Goal: Information Seeking & Learning: Check status

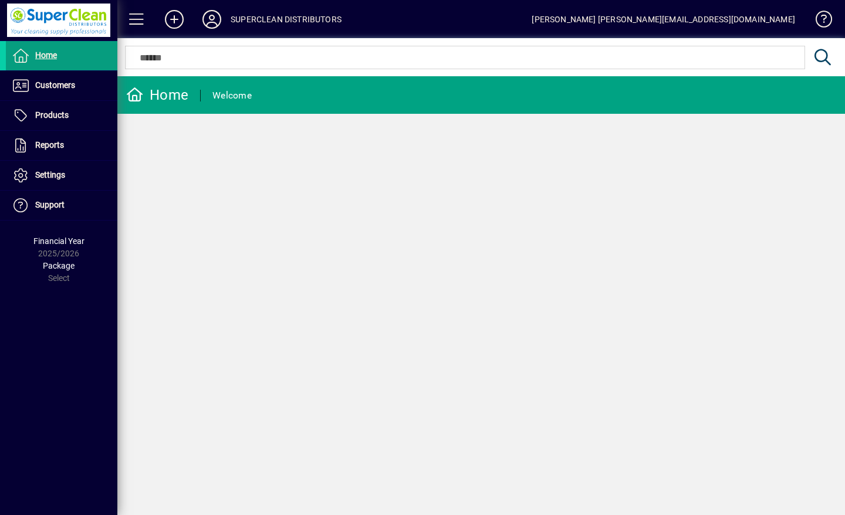
click at [48, 92] on span "Customers" at bounding box center [40, 86] width 69 height 14
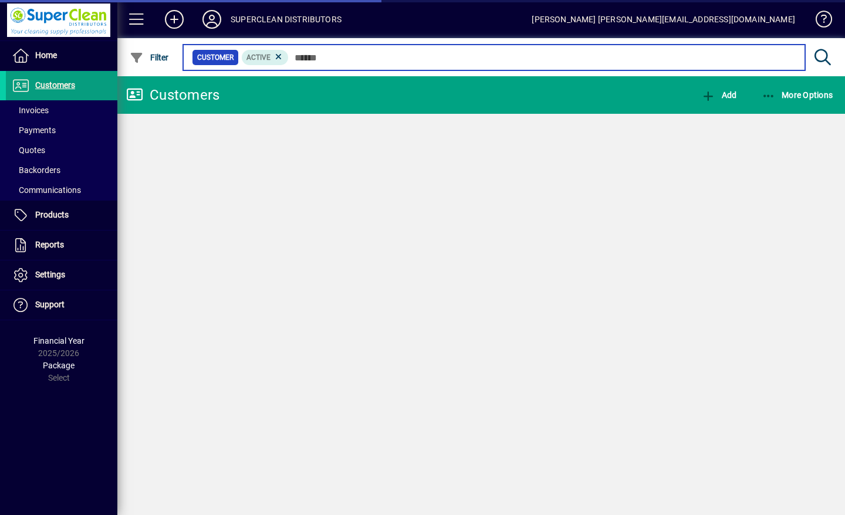
click at [344, 56] on input "text" at bounding box center [542, 57] width 507 height 16
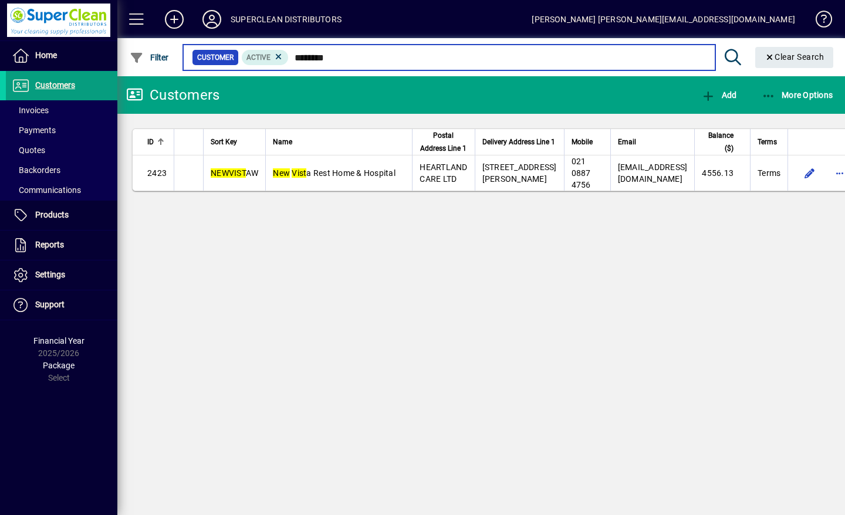
type input "********"
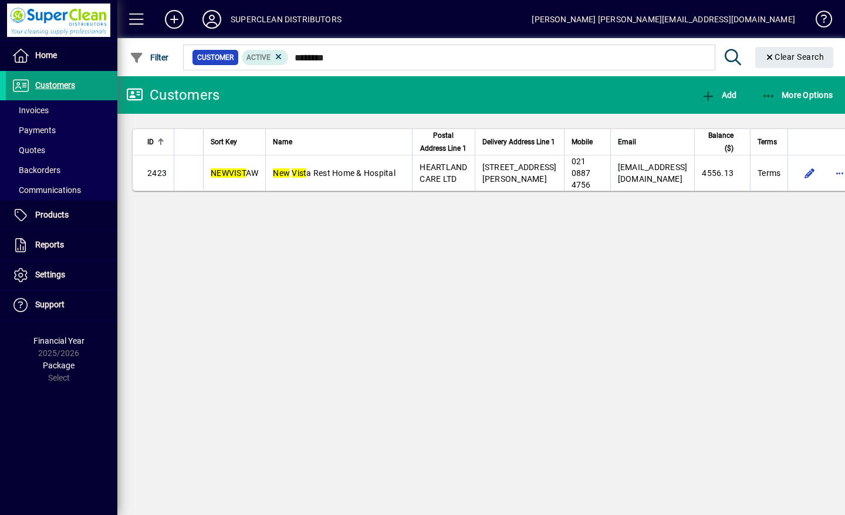
click at [337, 178] on span "New Vist a Rest Home & Hospital" at bounding box center [334, 172] width 123 height 9
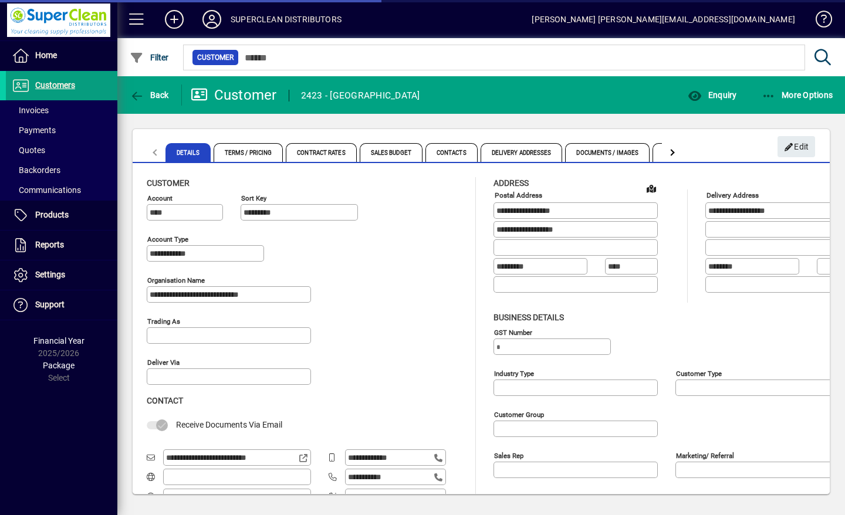
click at [716, 103] on span "button" at bounding box center [712, 95] width 55 height 28
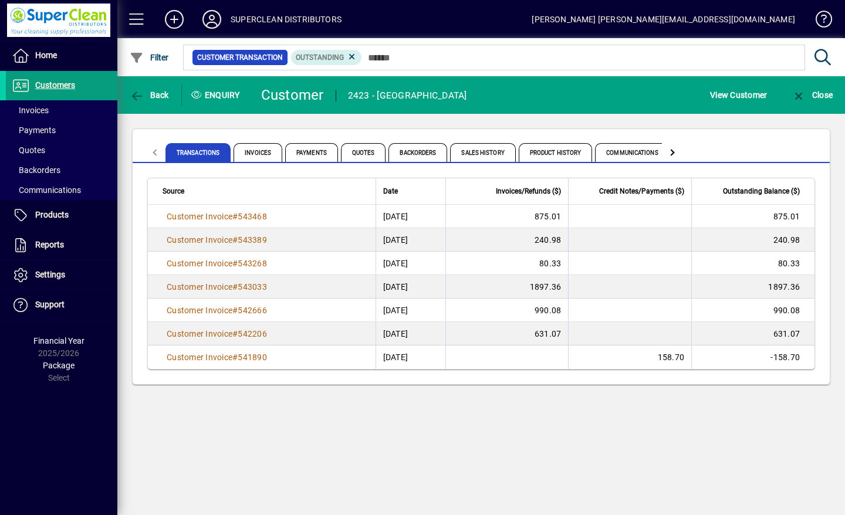
click at [149, 93] on span "Back" at bounding box center [149, 94] width 39 height 9
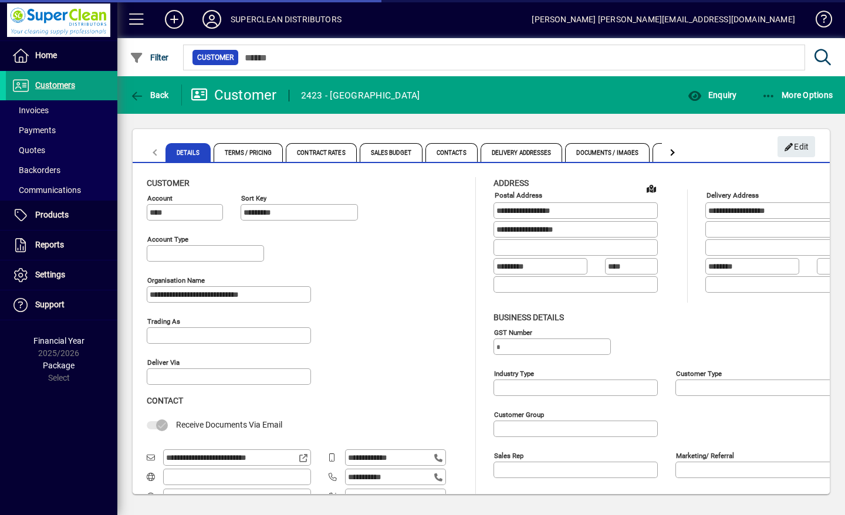
type input "**********"
click at [459, 157] on span "Contacts" at bounding box center [451, 152] width 52 height 19
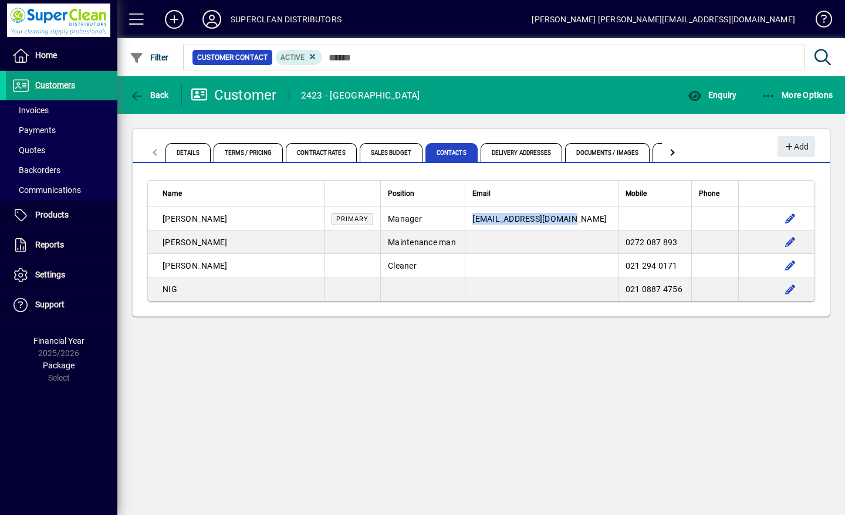
copy span "manager@newvista.co.nz"
click at [723, 92] on span "Enquiry" at bounding box center [712, 94] width 49 height 9
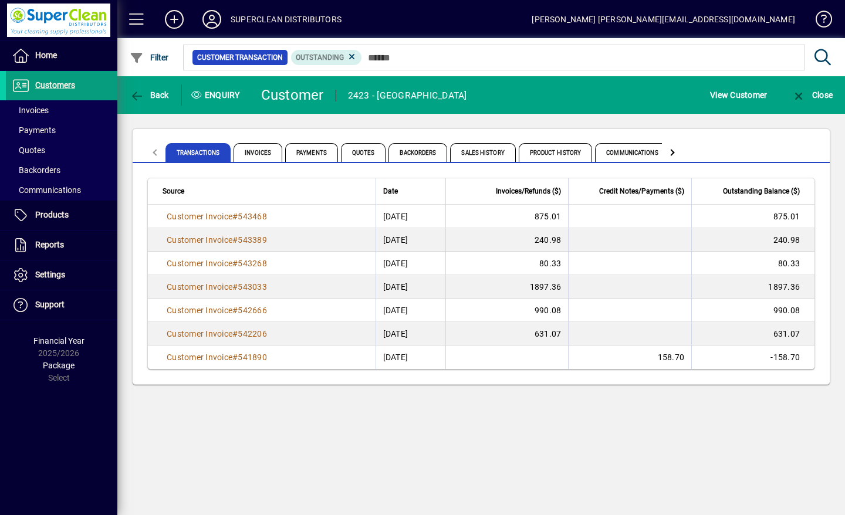
click at [556, 157] on span "Product History" at bounding box center [556, 152] width 74 height 19
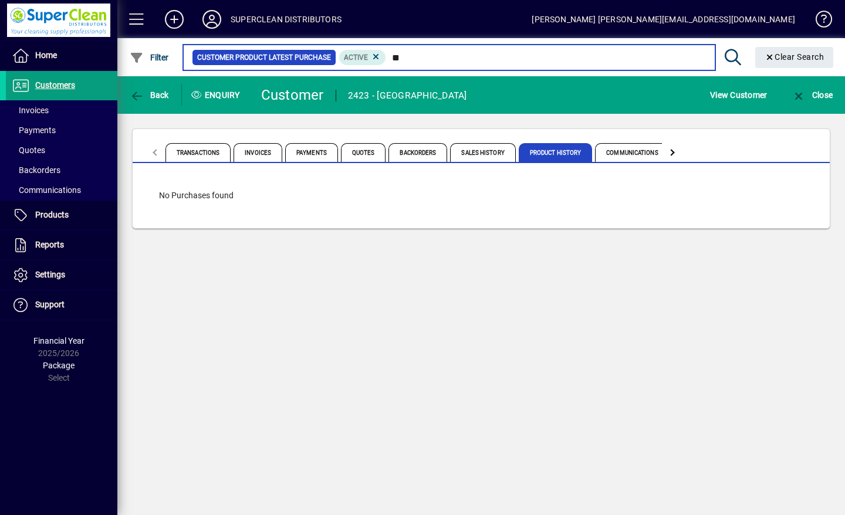
type input "*"
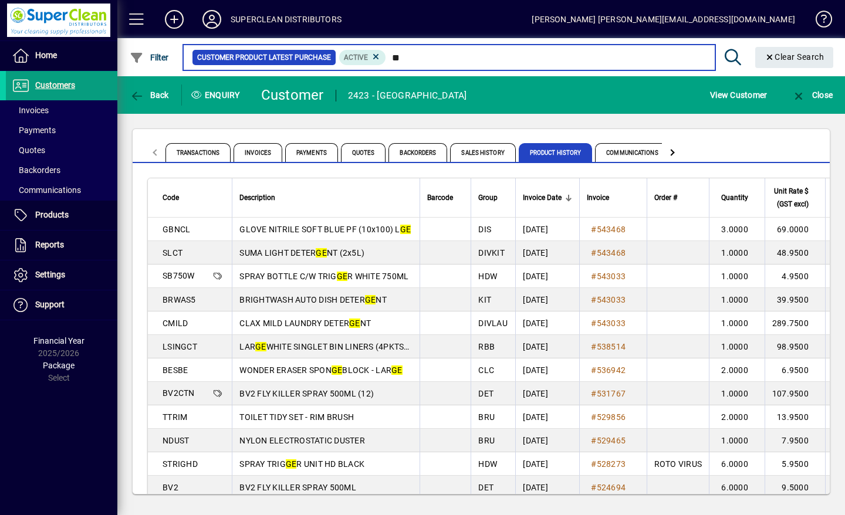
type input "*"
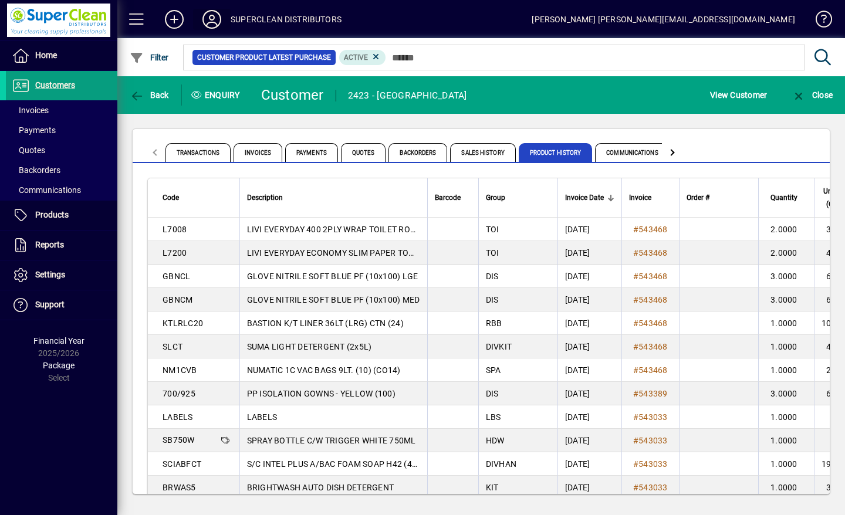
click at [212, 9] on span at bounding box center [211, 19] width 23 height 20
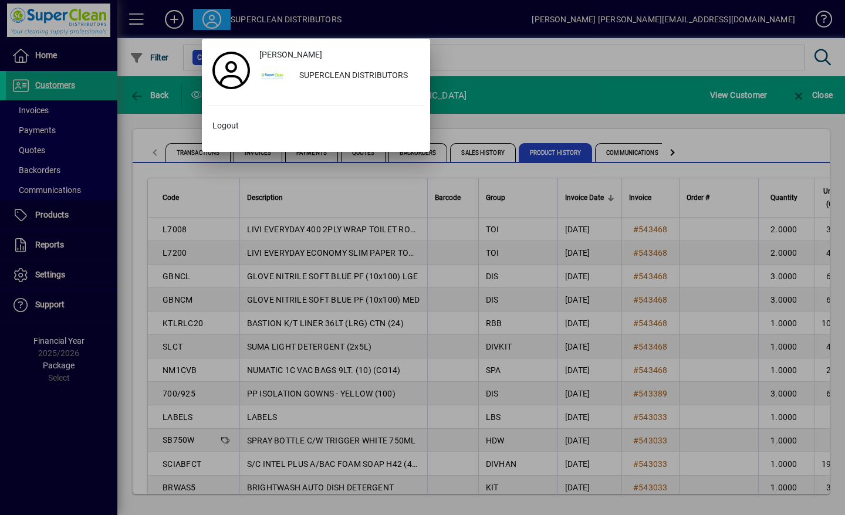
click at [224, 125] on span "Logout" at bounding box center [225, 126] width 26 height 12
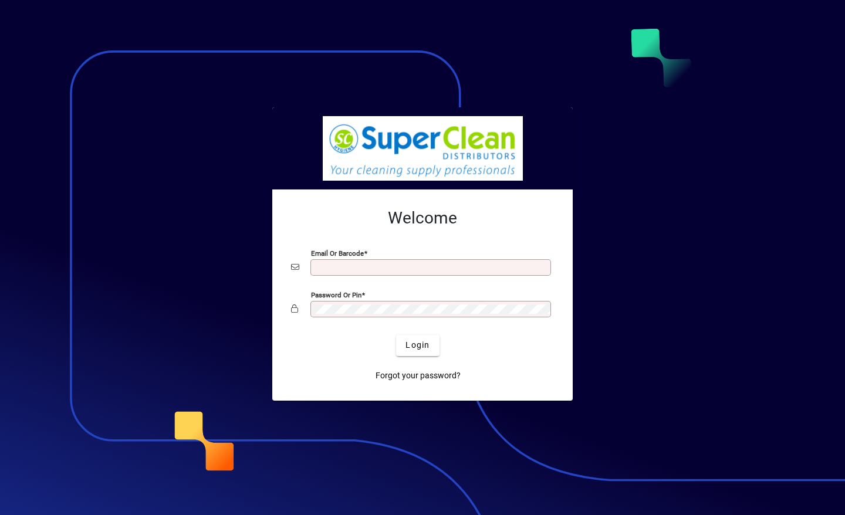
type input "**********"
click at [419, 344] on span "Login" at bounding box center [417, 345] width 24 height 12
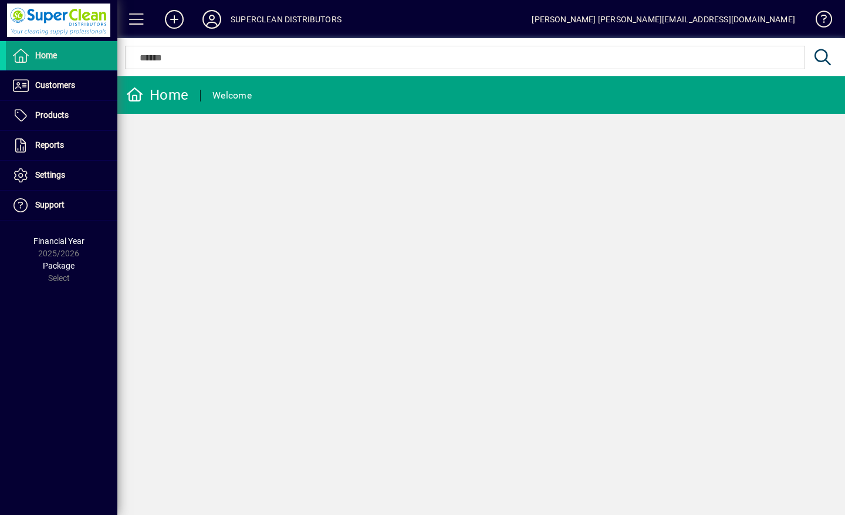
click at [37, 89] on span "Customers" at bounding box center [55, 84] width 40 height 9
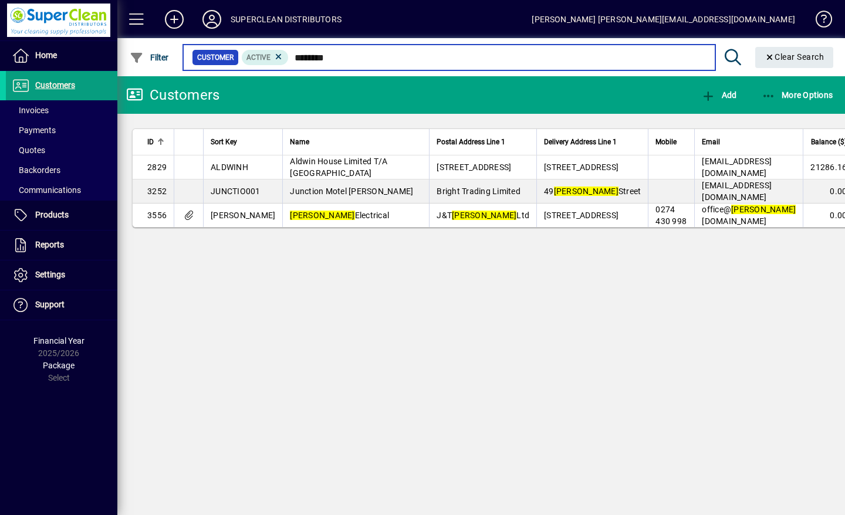
type input "********"
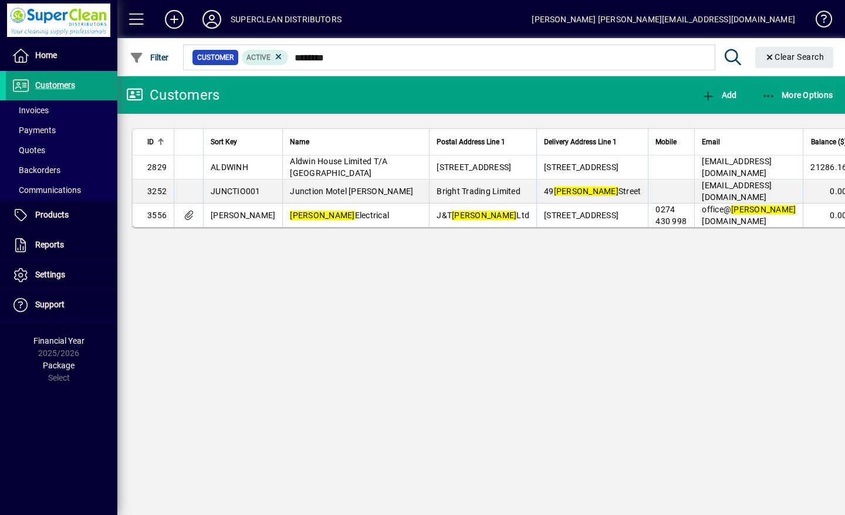
click at [321, 220] on span "Phillips Electrical" at bounding box center [339, 215] width 99 height 9
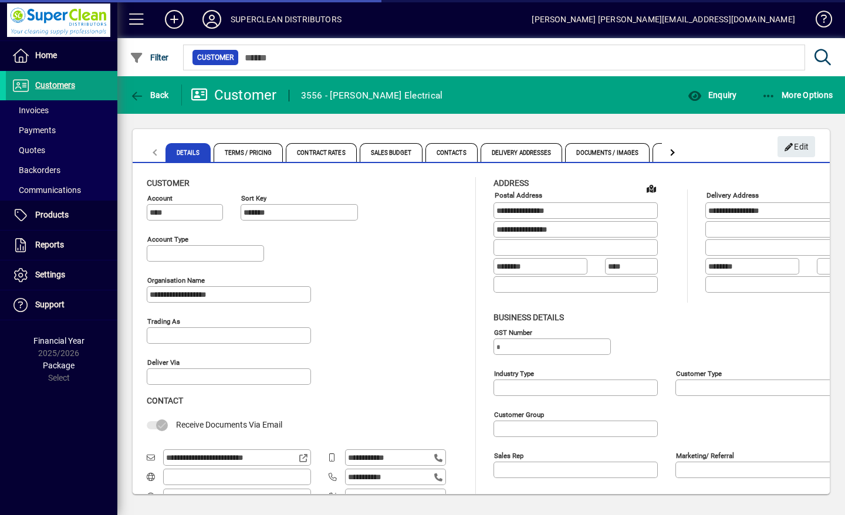
click at [722, 101] on span "button" at bounding box center [712, 95] width 55 height 28
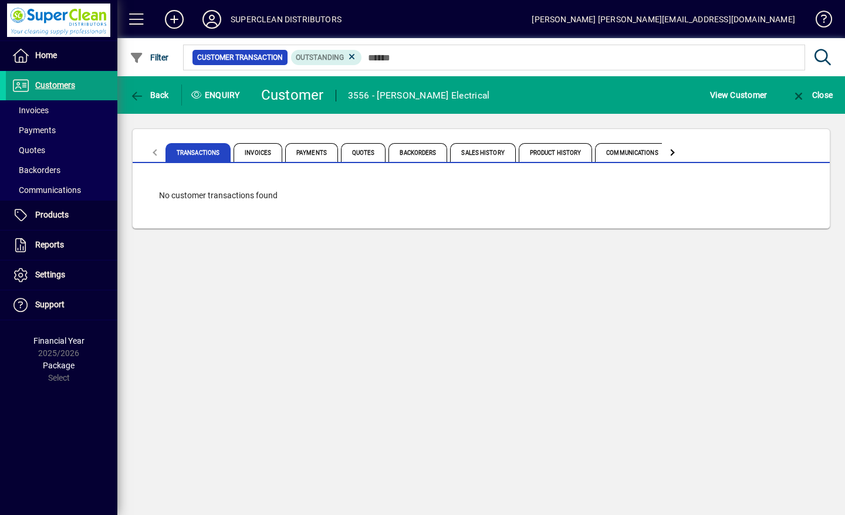
click at [563, 154] on span "Product History" at bounding box center [556, 152] width 74 height 19
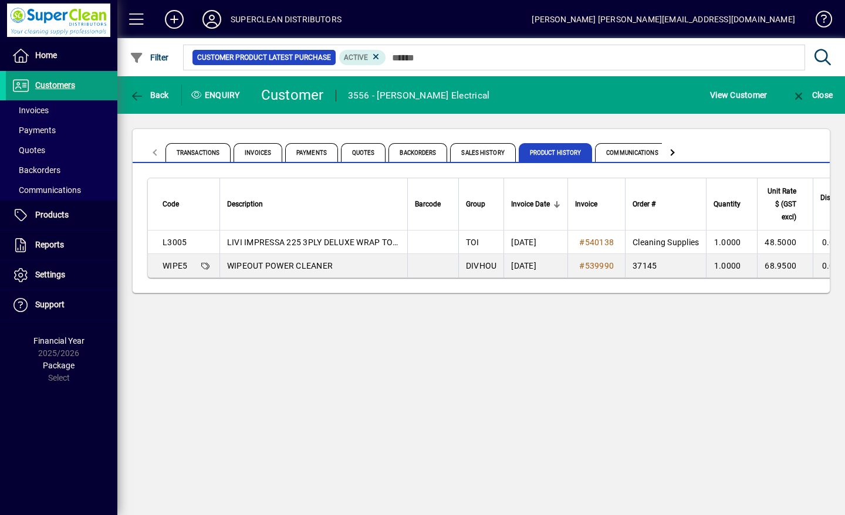
click at [209, 20] on icon at bounding box center [211, 19] width 23 height 19
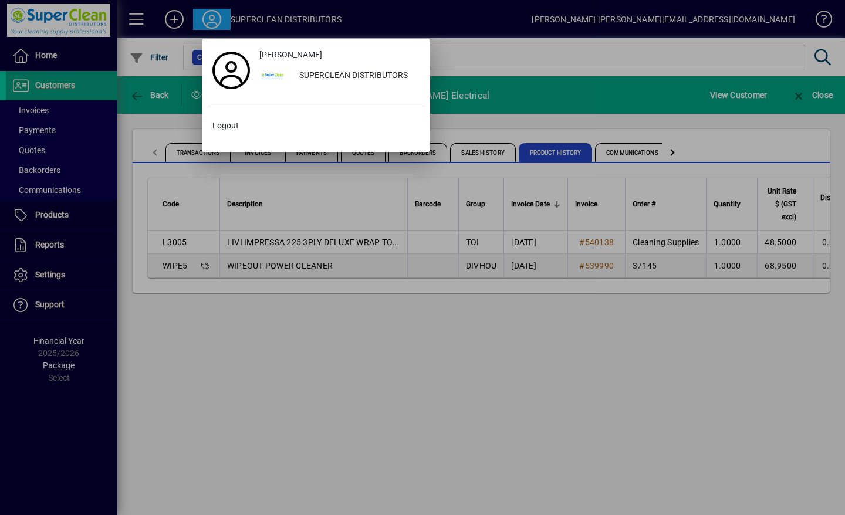
click at [227, 127] on span "Logout" at bounding box center [225, 126] width 26 height 12
